Goal: Transaction & Acquisition: Purchase product/service

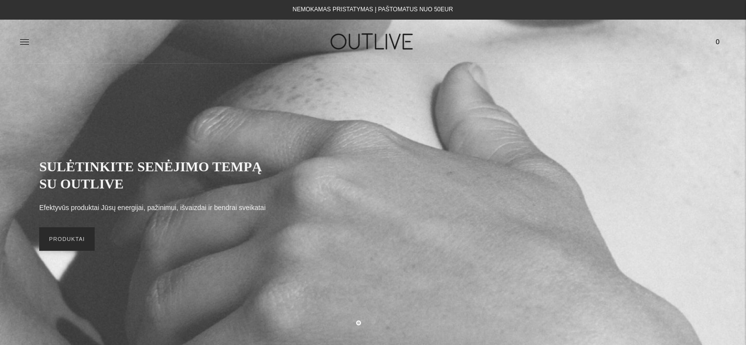
click at [73, 245] on link "PRODUKTAI" at bounding box center [66, 239] width 55 height 24
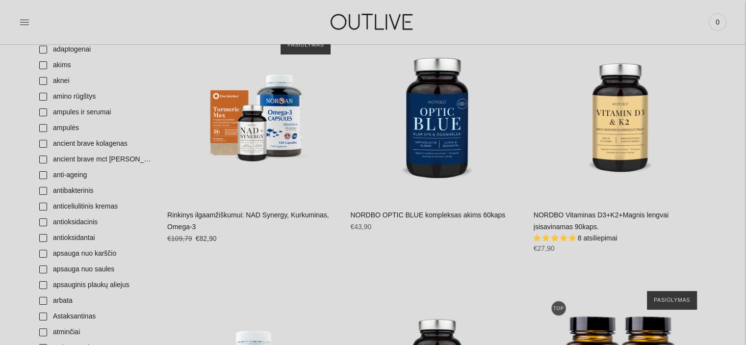
scroll to position [87, 0]
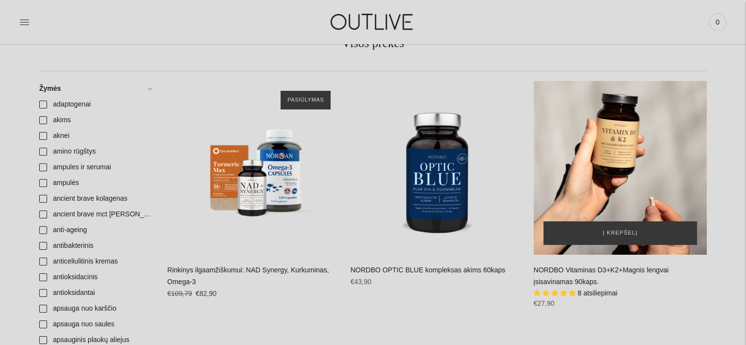
click at [612, 154] on div "NORDBO Vitaminas D3+K2+Magnis lengvai įsisavinamas 90kaps.\a" at bounding box center [619, 167] width 173 height 173
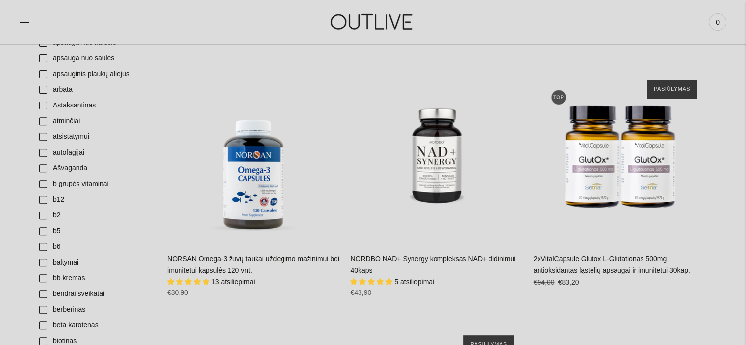
scroll to position [362, 0]
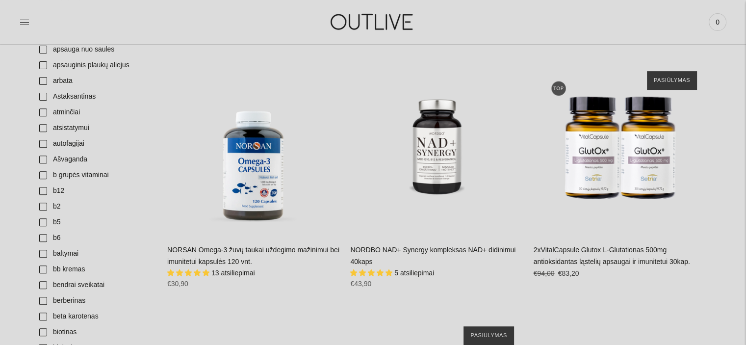
click at [248, 249] on link "NORSAN Omega-3 žuvų taukai uždegimo mažinimui bei imunitetui kapsulės 120 vnt." at bounding box center [253, 256] width 172 height 20
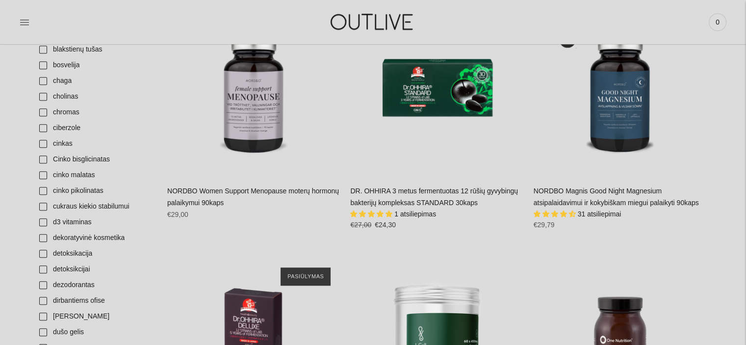
scroll to position [695, 0]
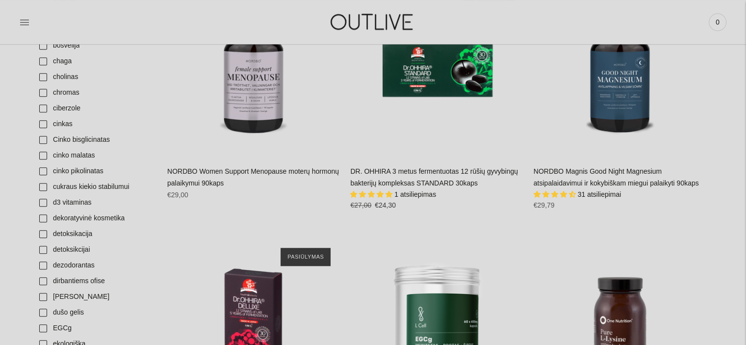
click at [582, 177] on div "NORDBO Magnis Good Night Magnesium atsipalaidavimui ir kokybiškam miegui palaik…" at bounding box center [619, 192] width 173 height 52
click at [591, 172] on link "NORDBO Magnis Good Night Magnesium atsipalaidavimui ir kokybiškam miegui palaik…" at bounding box center [615, 177] width 165 height 20
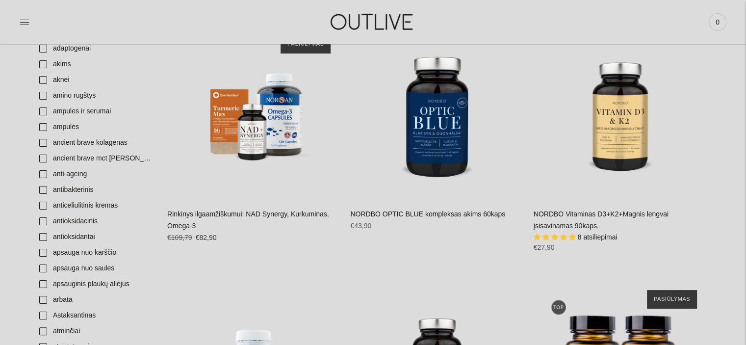
scroll to position [61, 0]
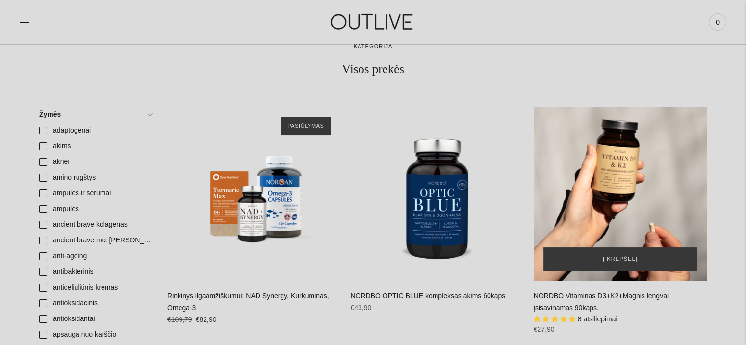
click at [610, 175] on div "NORDBO Vitaminas D3+K2+Magnis lengvai įsisavinamas 90kaps.\a" at bounding box center [619, 193] width 173 height 173
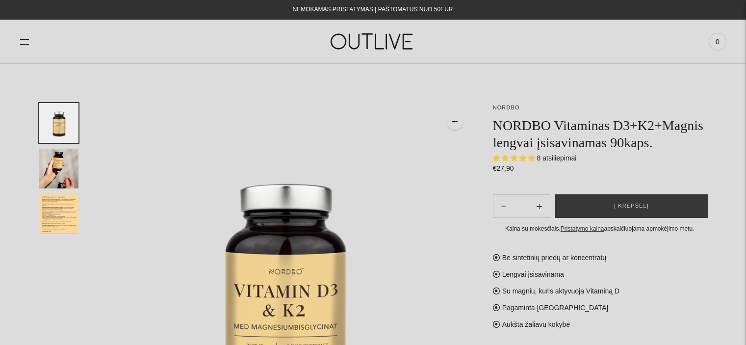
select select "**********"
drag, startPoint x: 745, startPoint y: 49, endPoint x: 751, endPoint y: 61, distance: 13.2
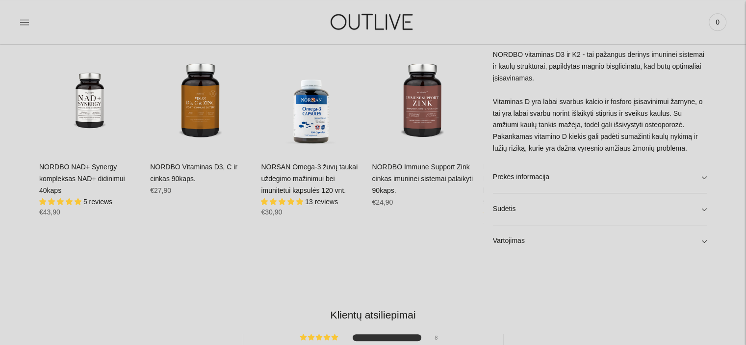
scroll to position [644, 0]
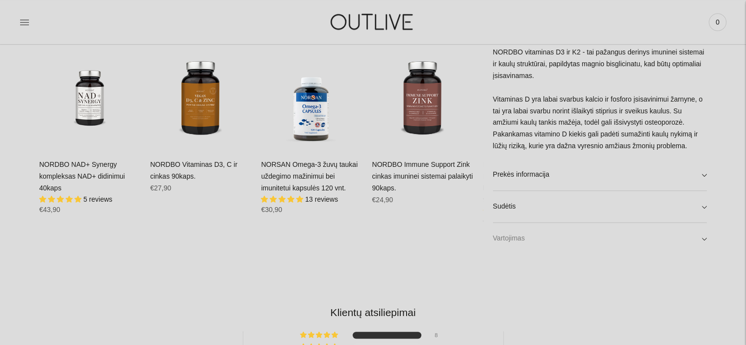
click at [703, 240] on link "Vartojimas" at bounding box center [600, 238] width 214 height 31
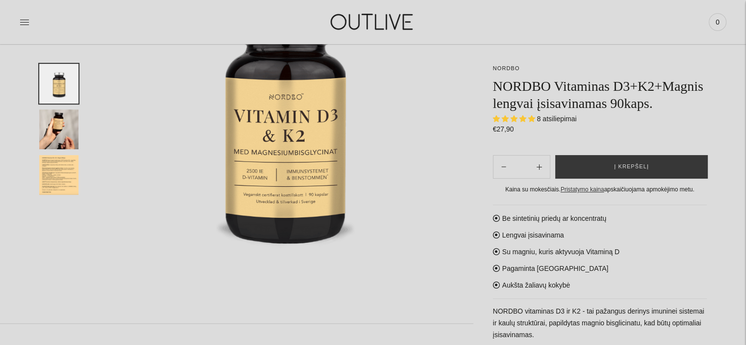
scroll to position [179, 0]
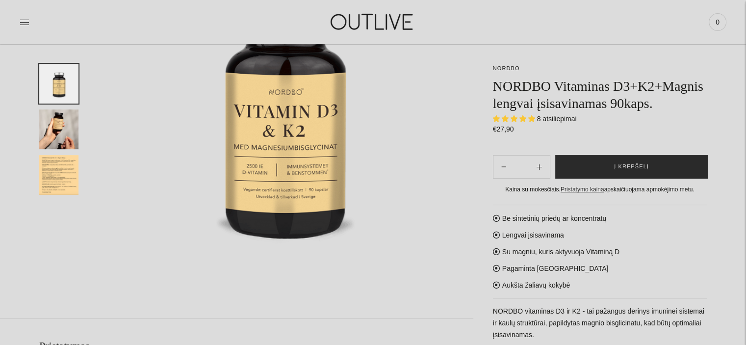
click at [628, 163] on span "Į krepšelį" at bounding box center [631, 167] width 35 height 10
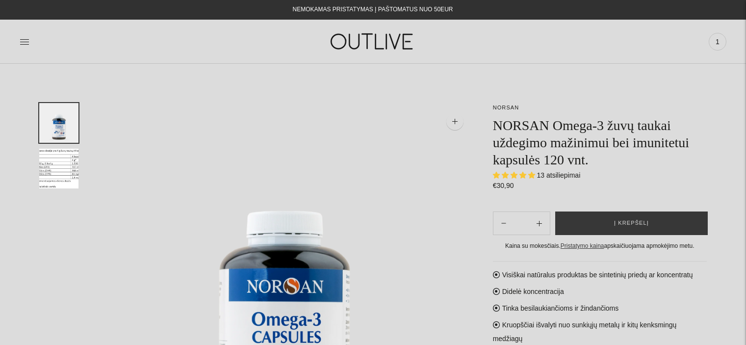
select select "**********"
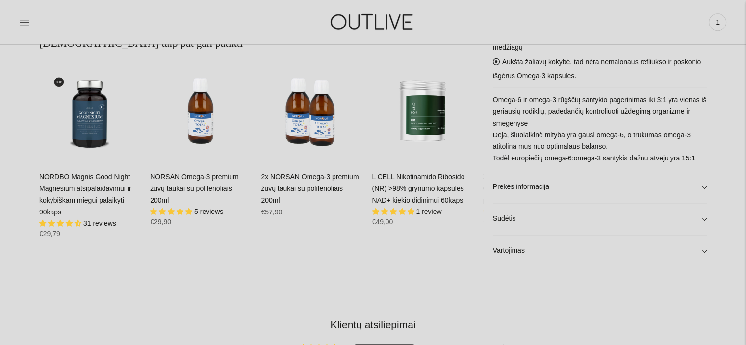
scroll to position [635, 0]
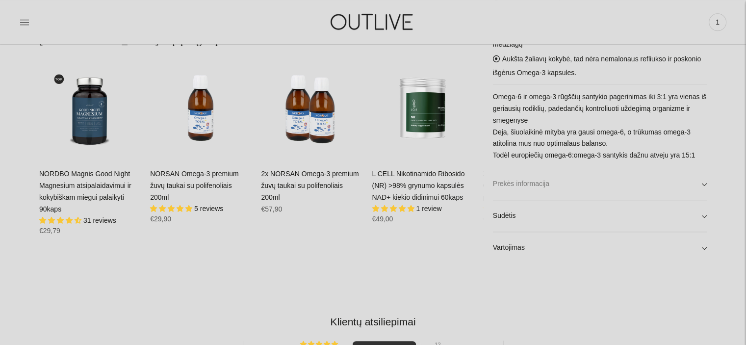
click at [704, 183] on link "Prekės informacija" at bounding box center [600, 183] width 214 height 31
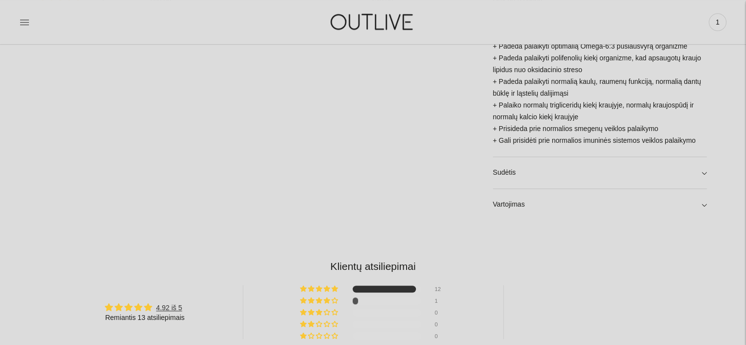
scroll to position [863, 0]
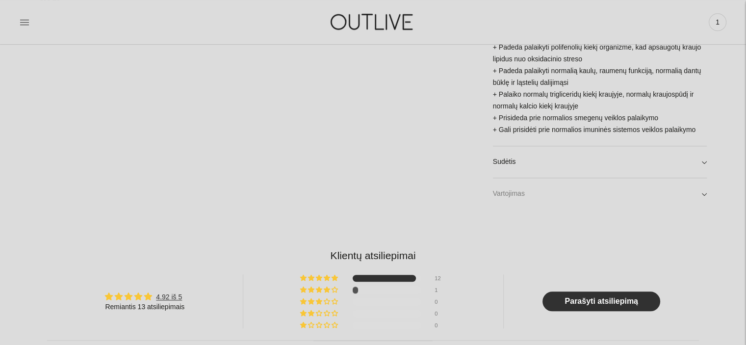
click at [702, 181] on link "Vartojimas" at bounding box center [600, 193] width 214 height 31
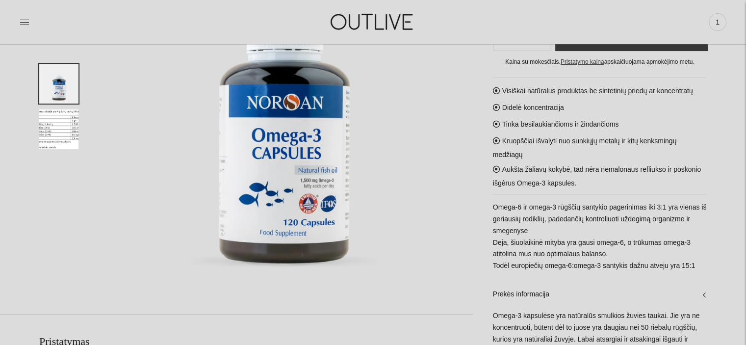
scroll to position [122, 0]
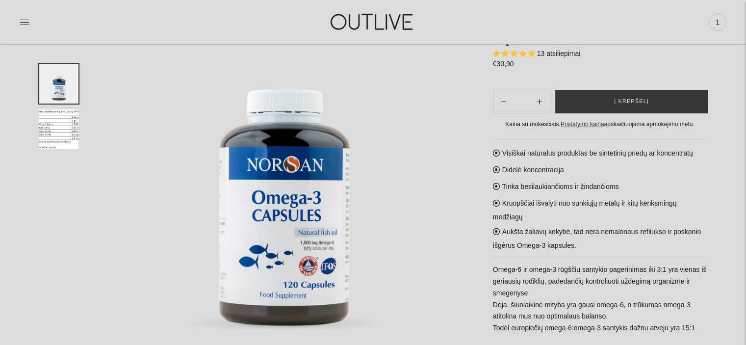
click at [539, 103] on icon "Subtract product quantity" at bounding box center [538, 101] width 5 height 5
type input "**"
click at [630, 101] on span "Į krepšelį" at bounding box center [631, 102] width 35 height 10
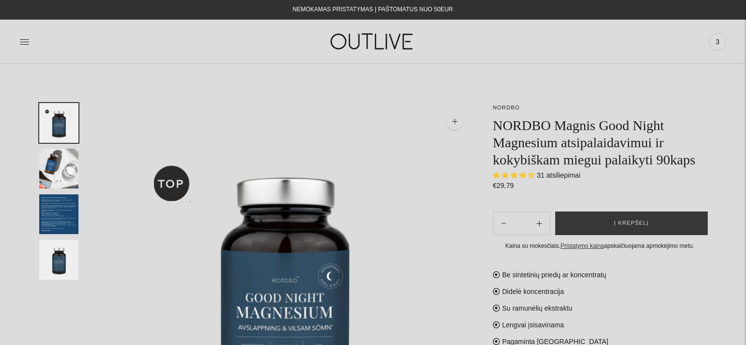
select select "**********"
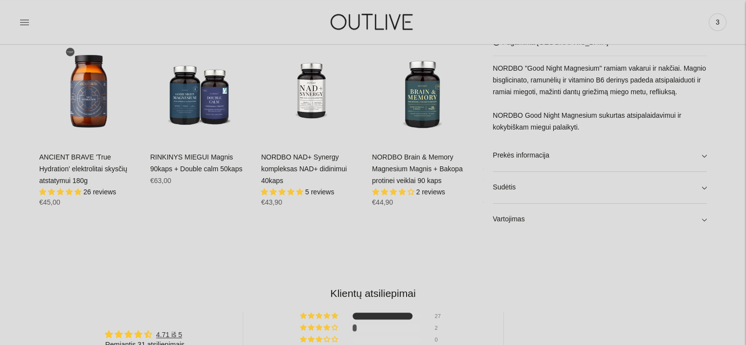
scroll to position [669, 0]
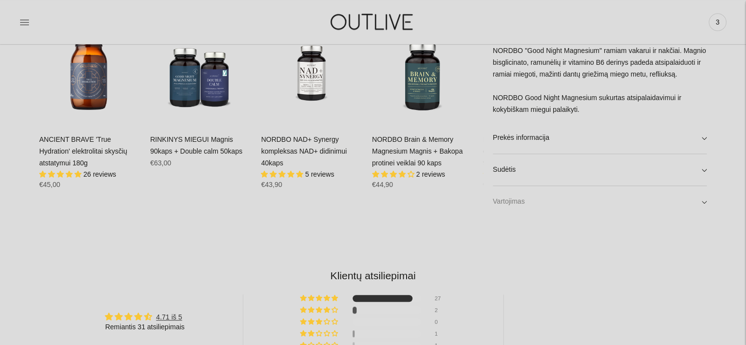
click at [703, 200] on link "Vartojimas" at bounding box center [600, 201] width 214 height 31
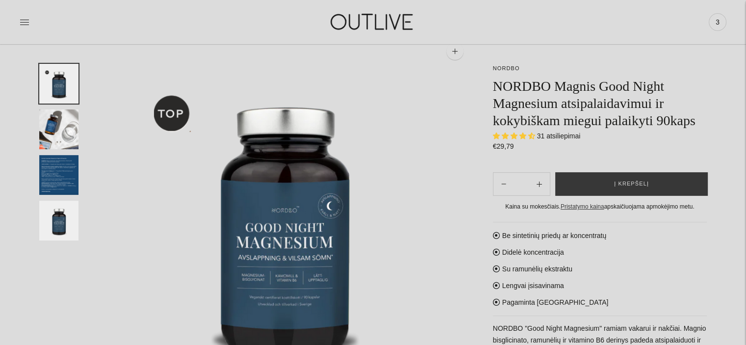
scroll to position [32, 0]
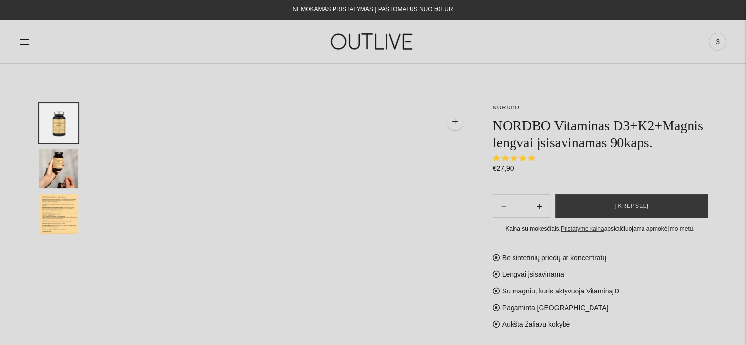
select select "**********"
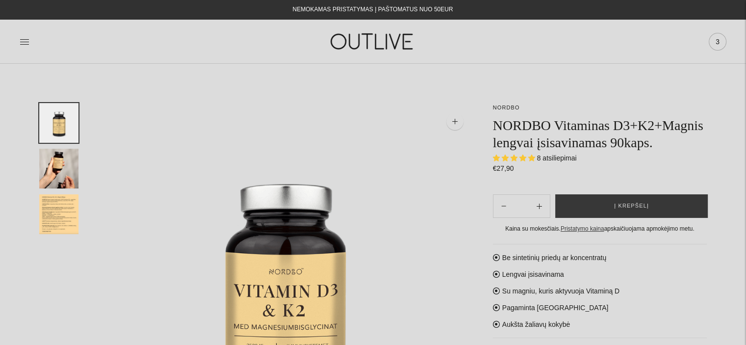
click at [720, 42] on span "3" at bounding box center [717, 42] width 14 height 14
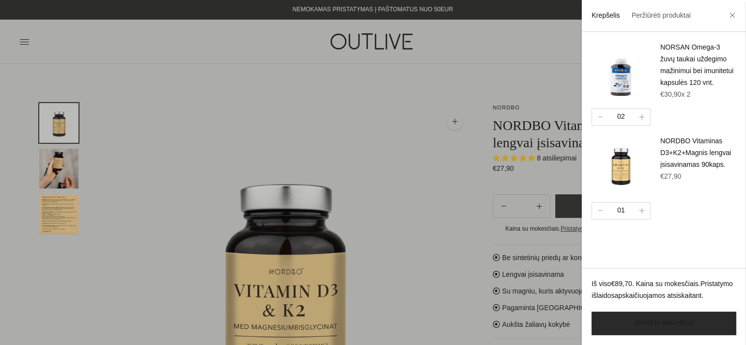
click at [657, 324] on link "Žiūrėti krepšelį" at bounding box center [663, 323] width 145 height 24
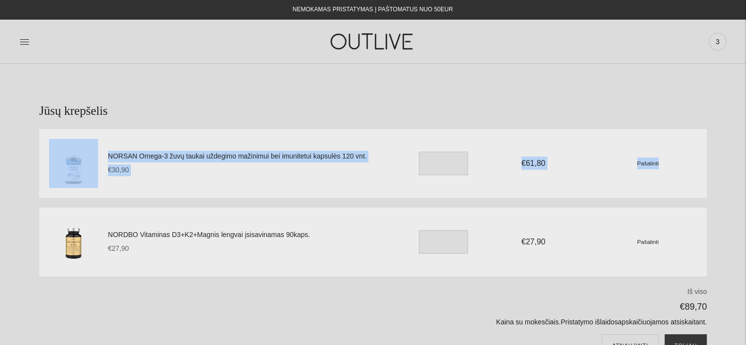
drag, startPoint x: 744, startPoint y: 86, endPoint x: 741, endPoint y: 140, distance: 54.0
click at [741, 140] on section "Jūsų krepšelis NORSAN Omega-3 žuvų taukai uždegimo mažinimui bei imunitetui kap…" at bounding box center [373, 240] width 746 height 353
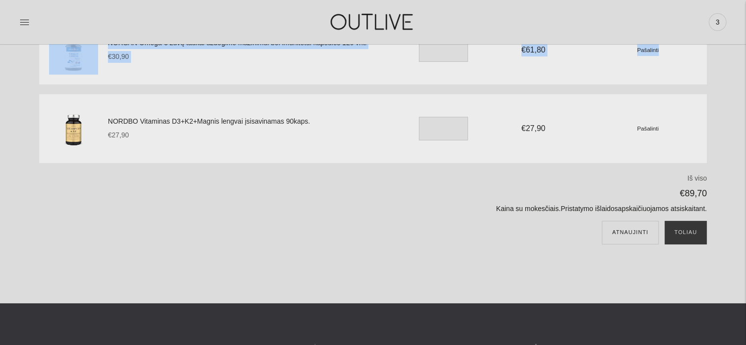
scroll to position [118, 0]
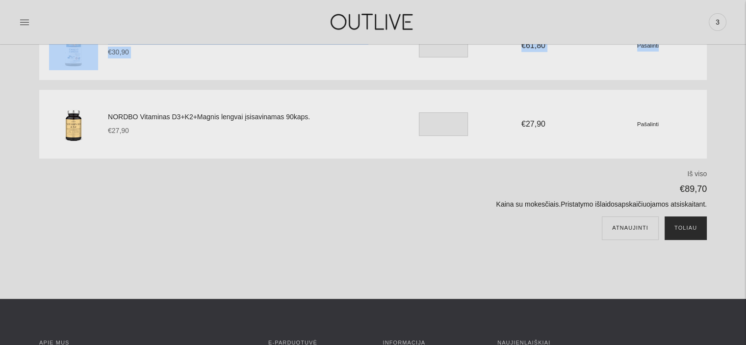
click at [687, 230] on button "Toliau" at bounding box center [685, 228] width 42 height 24
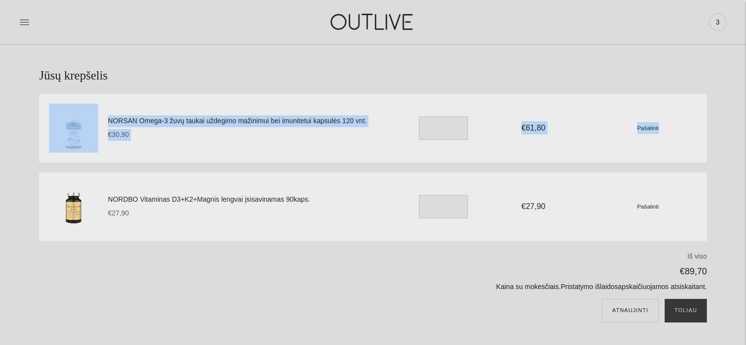
scroll to position [0, 0]
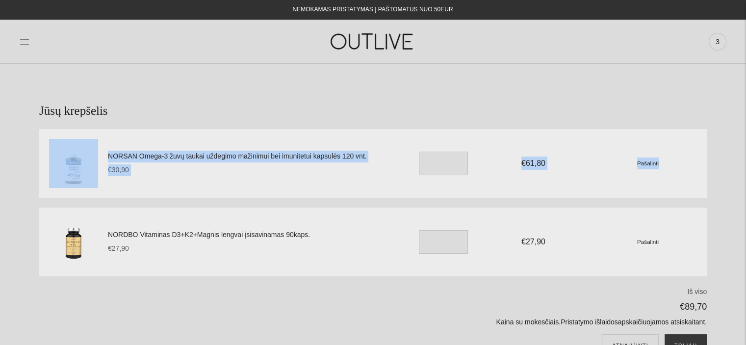
click at [20, 37] on icon at bounding box center [25, 42] width 10 height 10
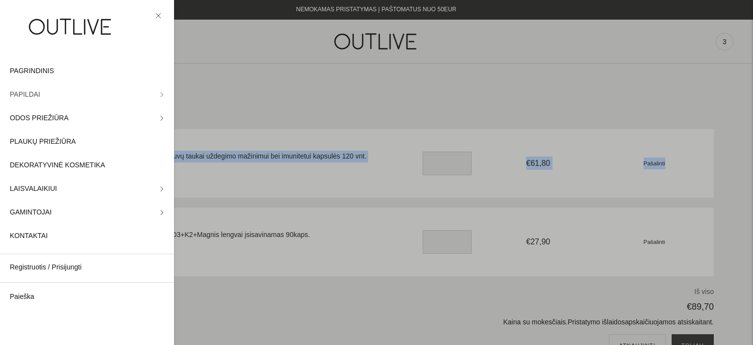
click at [159, 93] on icon at bounding box center [161, 94] width 5 height 5
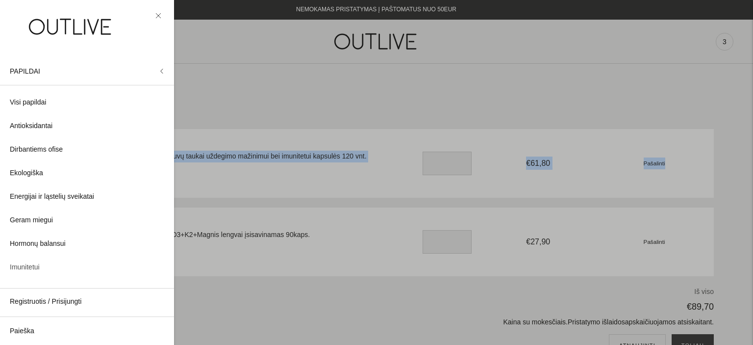
click at [26, 266] on span "Imunitetui" at bounding box center [25, 267] width 30 height 12
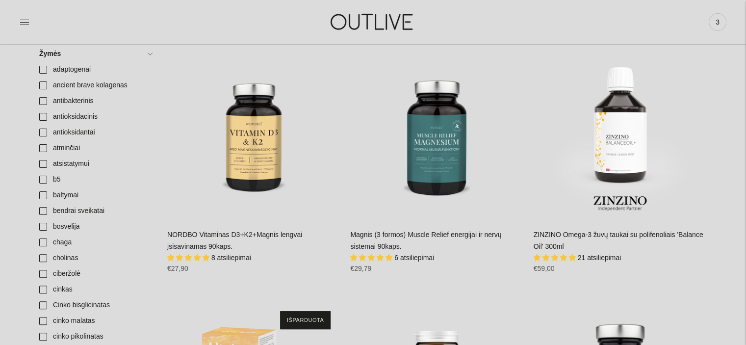
scroll to position [199, 0]
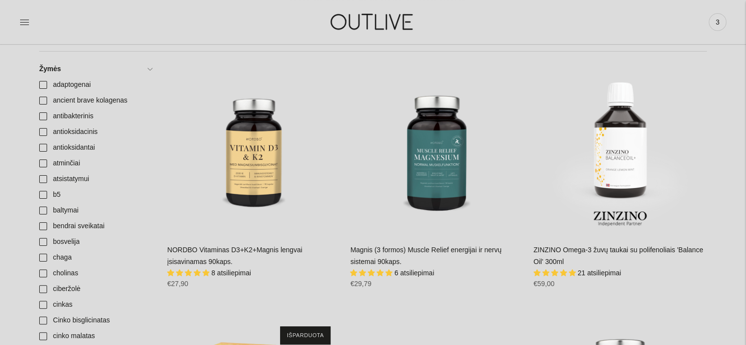
click at [411, 251] on link "Magnis (3 formos) Muscle Relief energijai ir nervų sistemai 90kaps." at bounding box center [425, 256] width 151 height 20
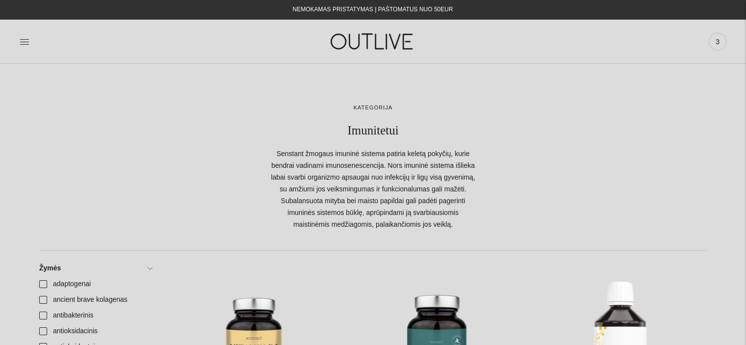
click at [18, 43] on div "PAGRINDINIS PAPILDAI Visi papildai Antioksidantai Dirbantiems ofise Ekologiška …" at bounding box center [373, 42] width 746 height 34
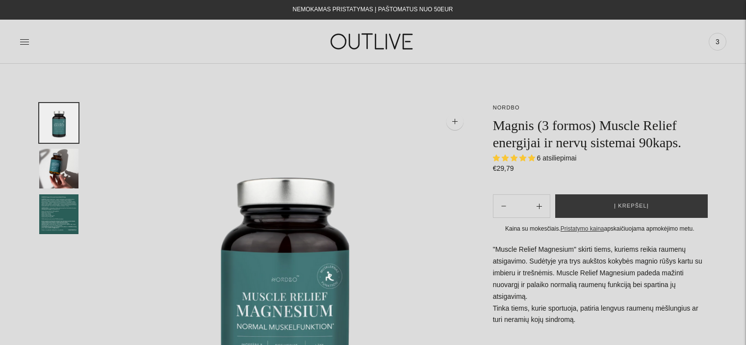
select select "**********"
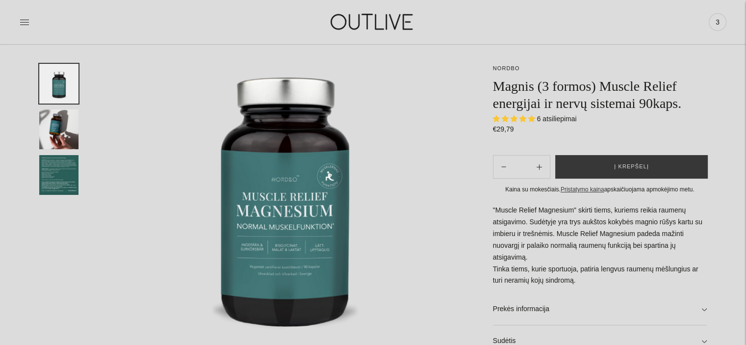
scroll to position [88, 0]
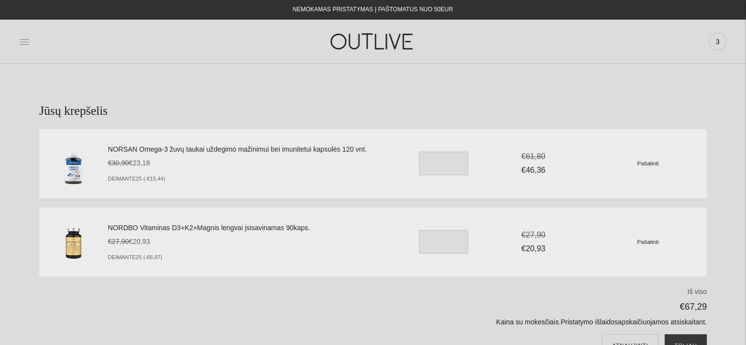
click at [24, 41] on icon at bounding box center [25, 42] width 10 height 10
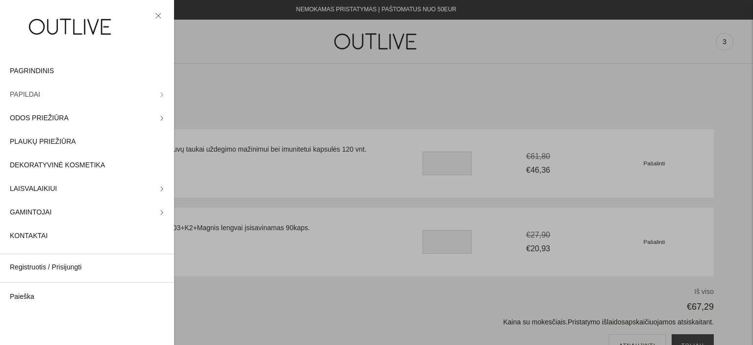
click at [159, 95] on icon at bounding box center [161, 94] width 5 height 5
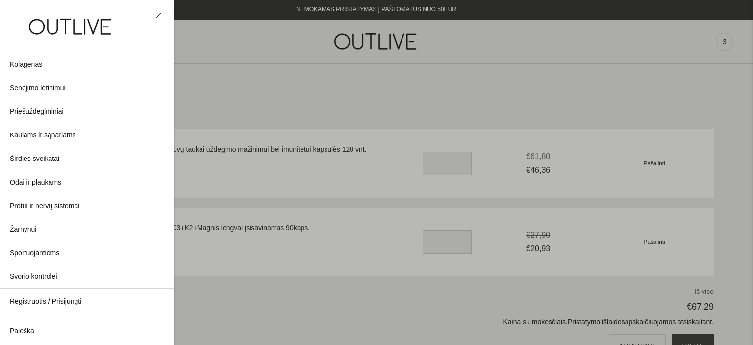
scroll to position [243, 0]
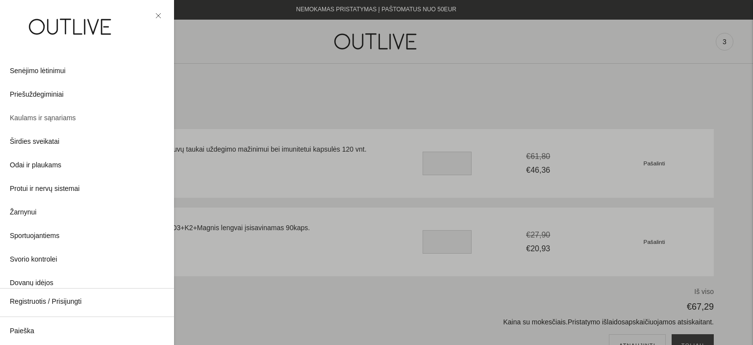
click at [60, 125] on link "Kaulams ir sąnariams" at bounding box center [87, 118] width 174 height 24
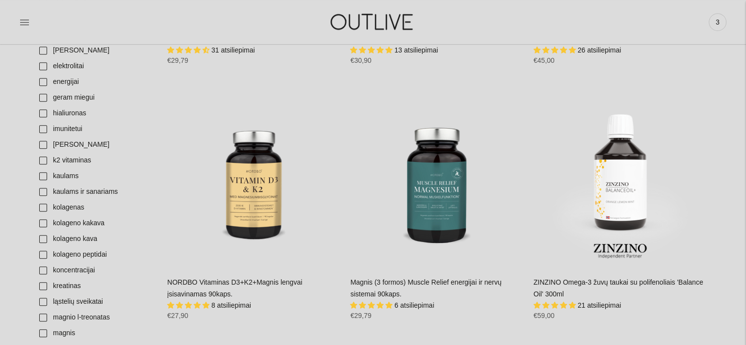
scroll to position [502, 0]
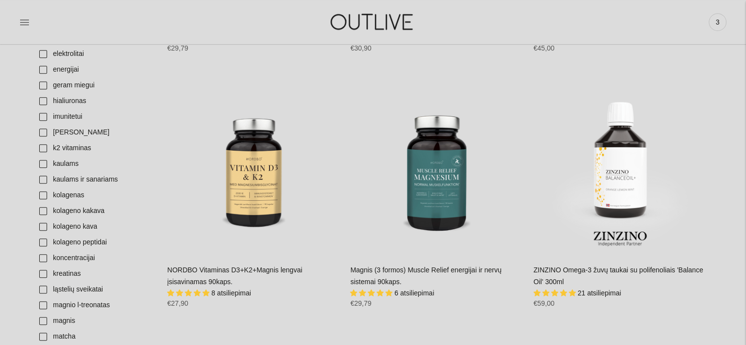
click at [412, 266] on link "Magnis (3 formos) Muscle Relief energijai ir nervų sistemai 90kaps." at bounding box center [425, 276] width 151 height 20
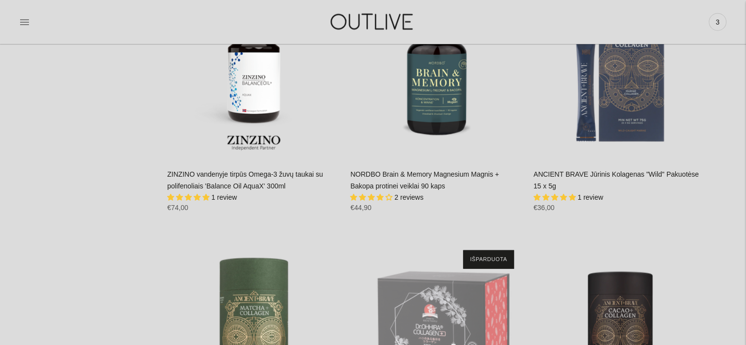
scroll to position [2356, 0]
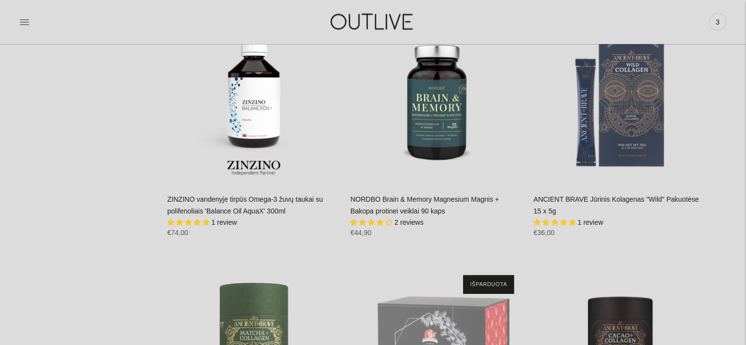
click at [393, 195] on link "NORDBO Brain & Memory Magnesium Magnis + Bakopa protinei veiklai 90 kaps" at bounding box center [424, 205] width 149 height 20
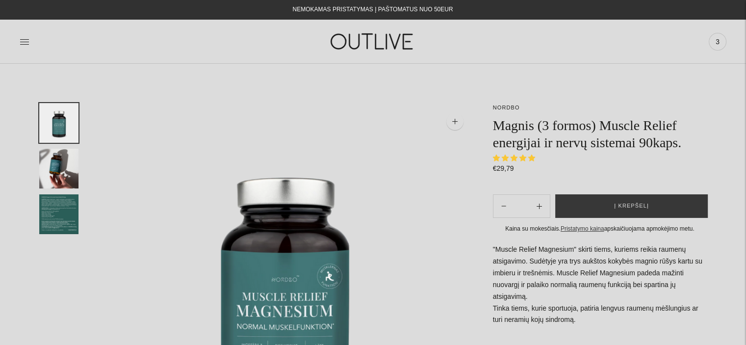
select select "**********"
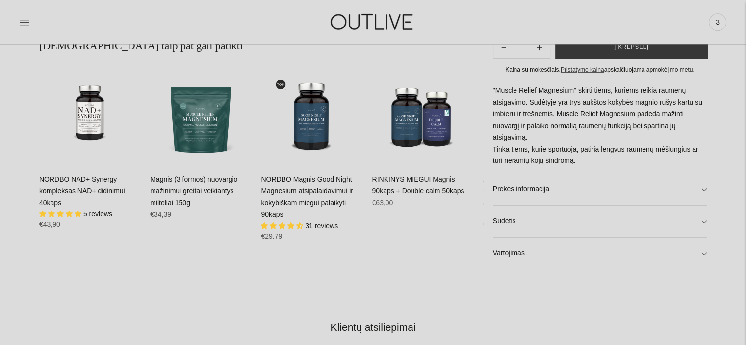
scroll to position [646, 0]
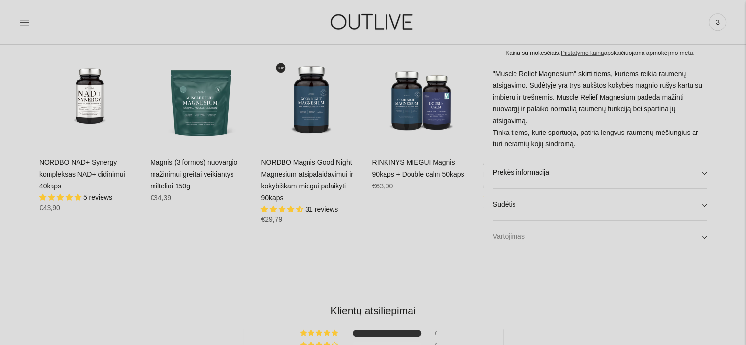
click at [705, 235] on link "Vartojimas" at bounding box center [600, 236] width 214 height 31
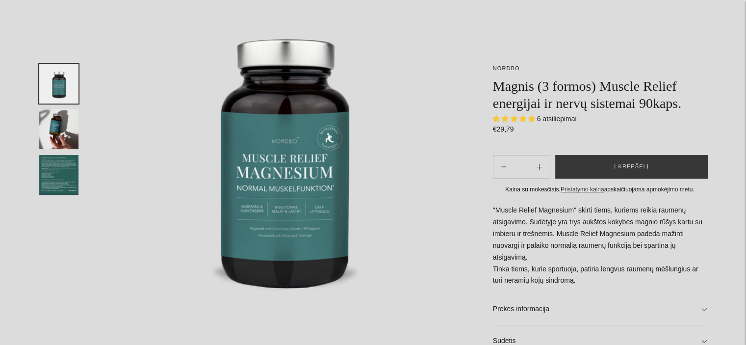
scroll to position [0, 0]
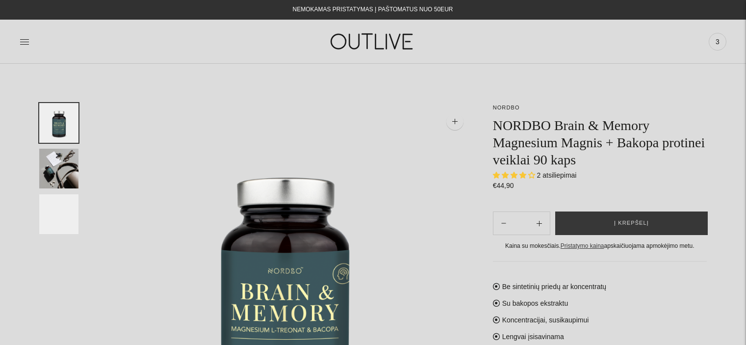
select select "**********"
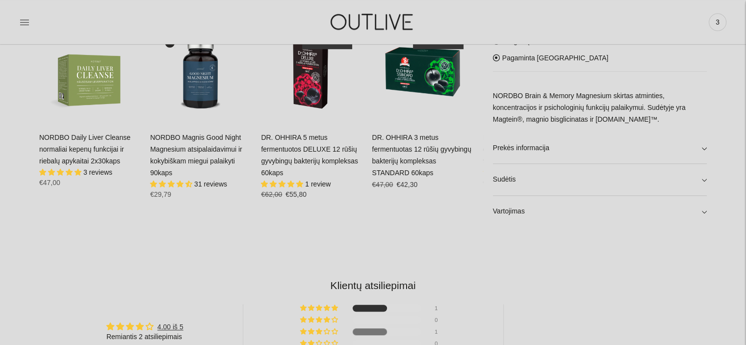
scroll to position [677, 0]
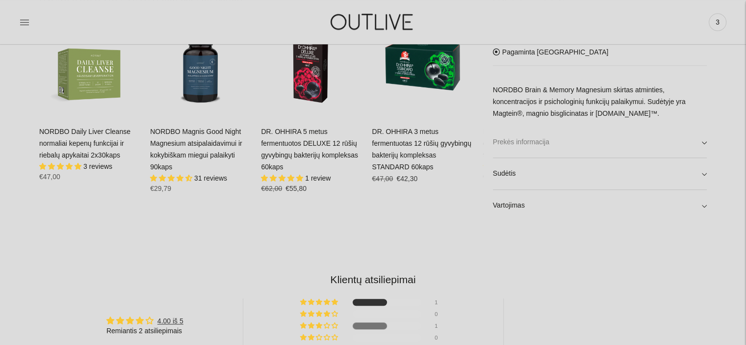
click at [702, 143] on link "Prekės informacija" at bounding box center [600, 141] width 214 height 31
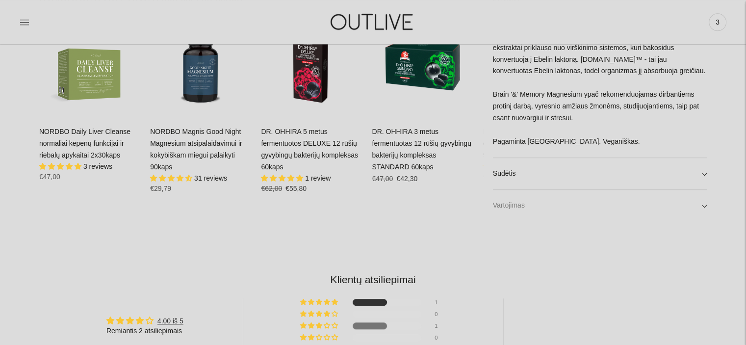
click at [704, 207] on link "Vartojimas" at bounding box center [600, 205] width 214 height 31
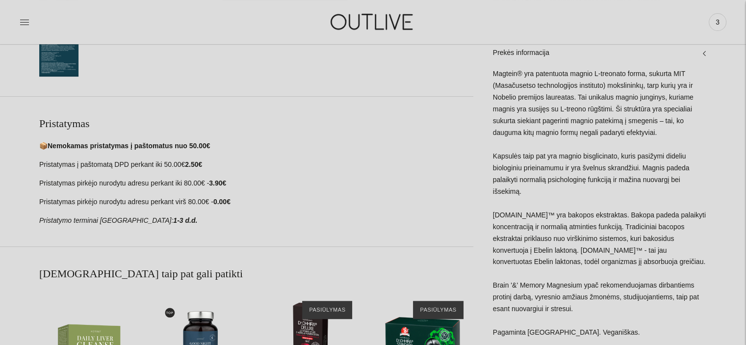
scroll to position [0, 0]
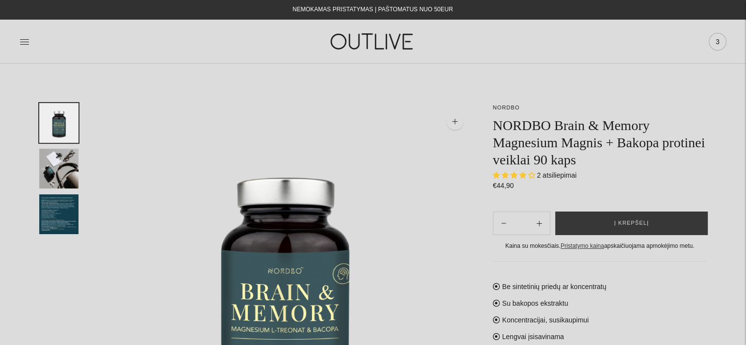
click at [715, 40] on span "3" at bounding box center [717, 42] width 14 height 14
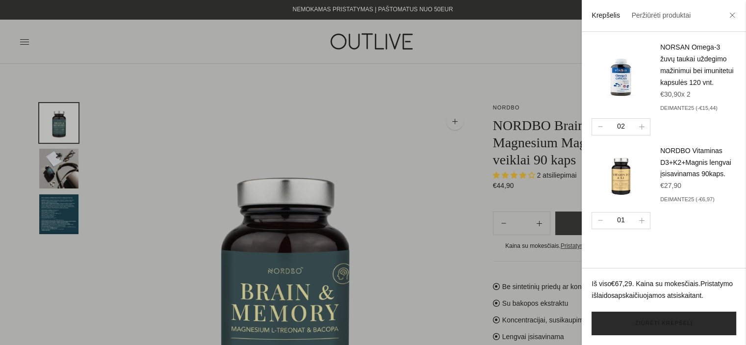
click at [657, 323] on link "Žiūrėti krepšelį" at bounding box center [663, 323] width 145 height 24
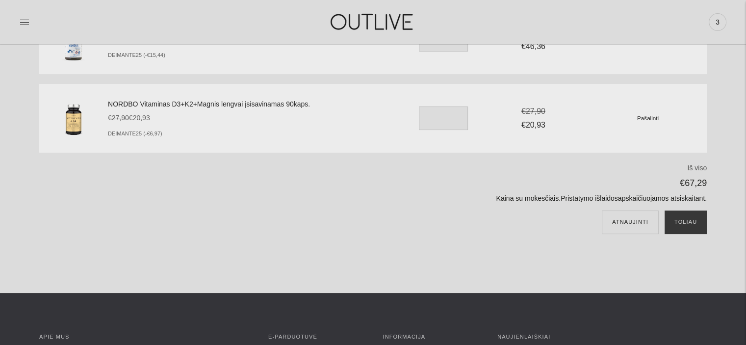
scroll to position [126, 0]
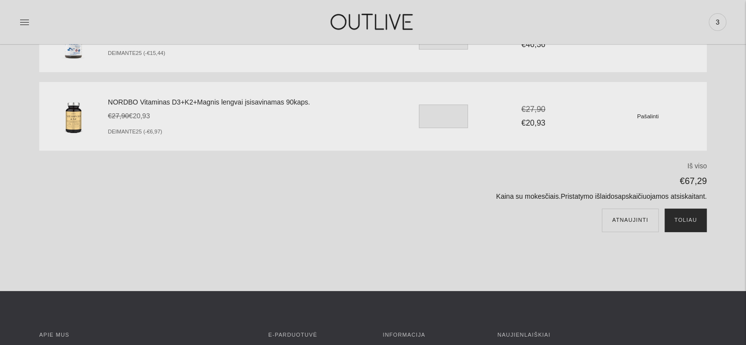
click at [688, 219] on button "Toliau" at bounding box center [685, 220] width 42 height 24
